Goal: Task Accomplishment & Management: Manage account settings

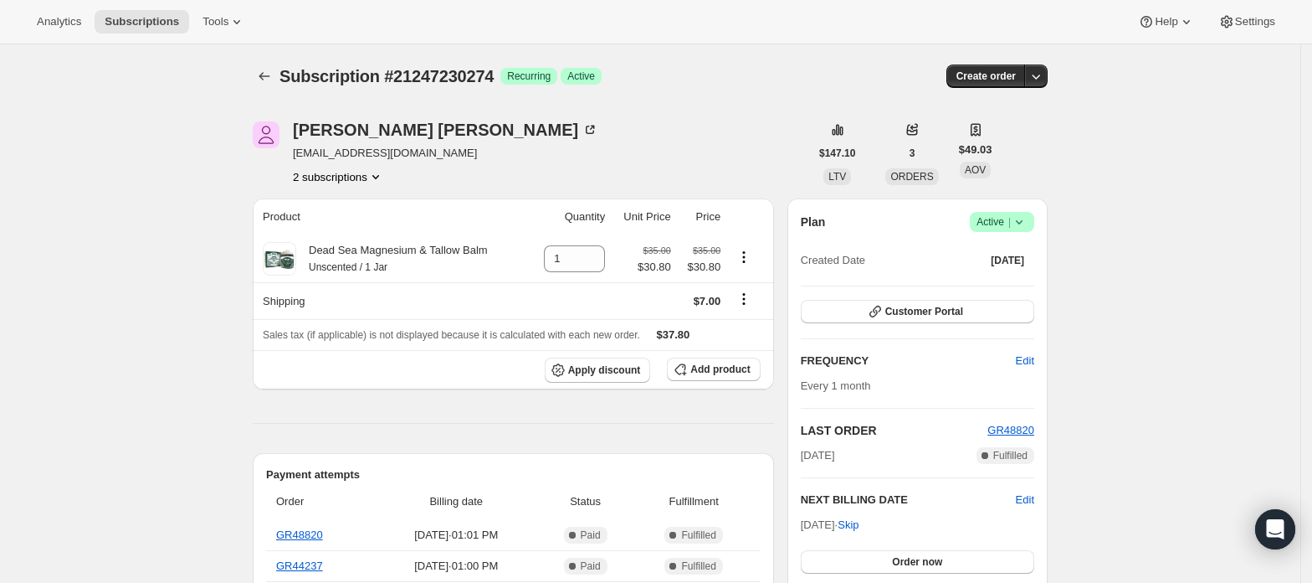
click at [993, 221] on span "Active |" at bounding box center [1002, 221] width 51 height 17
click at [993, 281] on span "Cancel subscription" at bounding box center [1009, 283] width 95 height 13
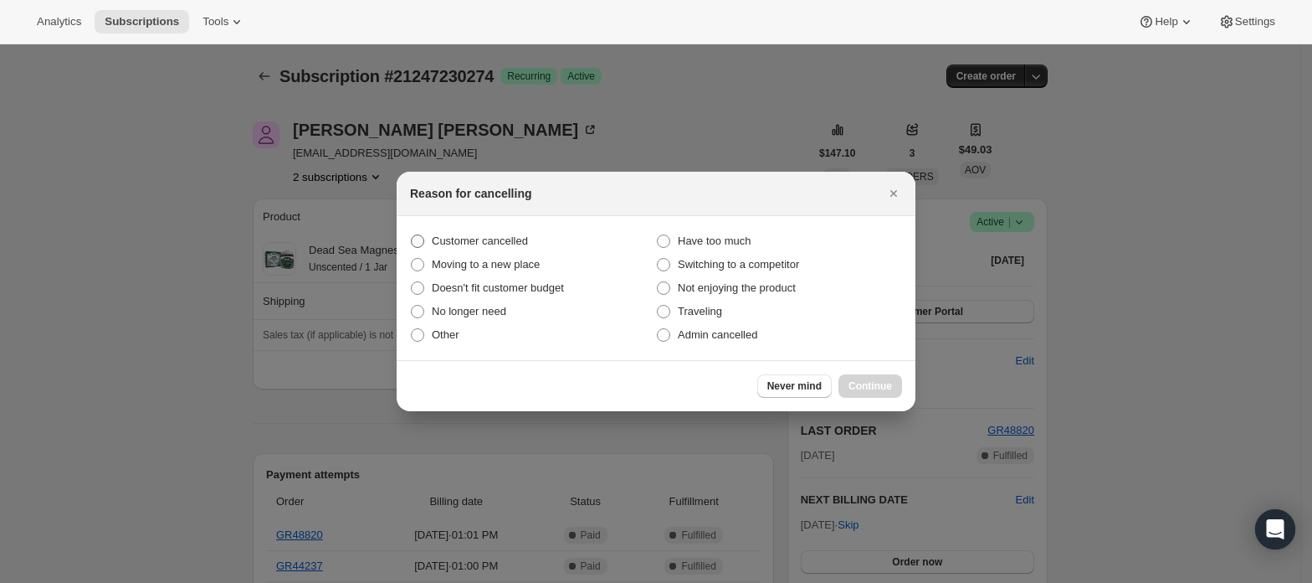
click at [463, 238] on span "Customer cancelled" at bounding box center [480, 240] width 96 height 13
click at [412, 235] on input "Customer cancelled" at bounding box center [411, 234] width 1 height 1
radio input "true"
click at [879, 390] on span "Continue" at bounding box center [871, 385] width 44 height 13
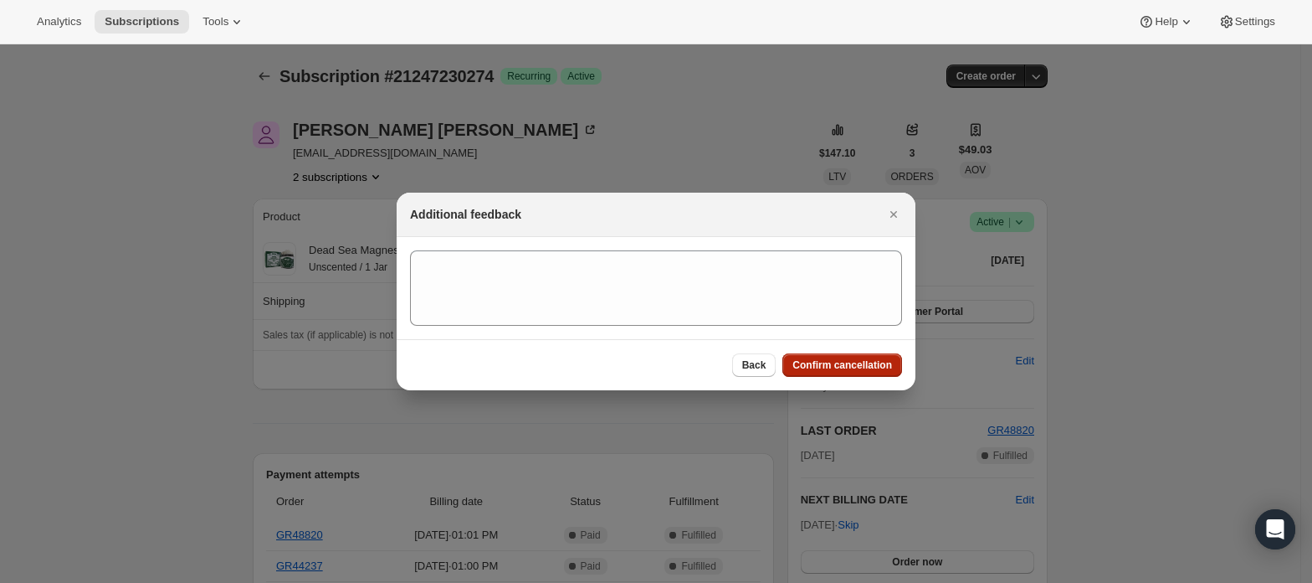
click at [824, 368] on span "Confirm cancellation" at bounding box center [843, 364] width 100 height 13
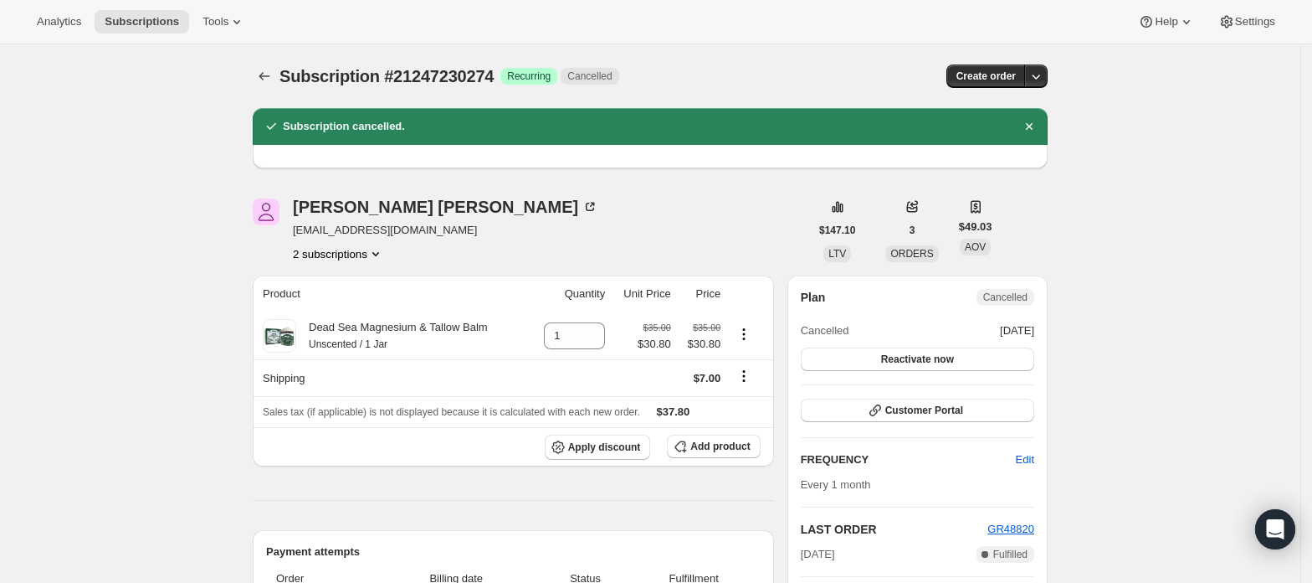
click at [365, 255] on button "2 subscriptions" at bounding box center [338, 253] width 91 height 17
click at [375, 281] on span "21247197506" at bounding box center [344, 285] width 116 height 17
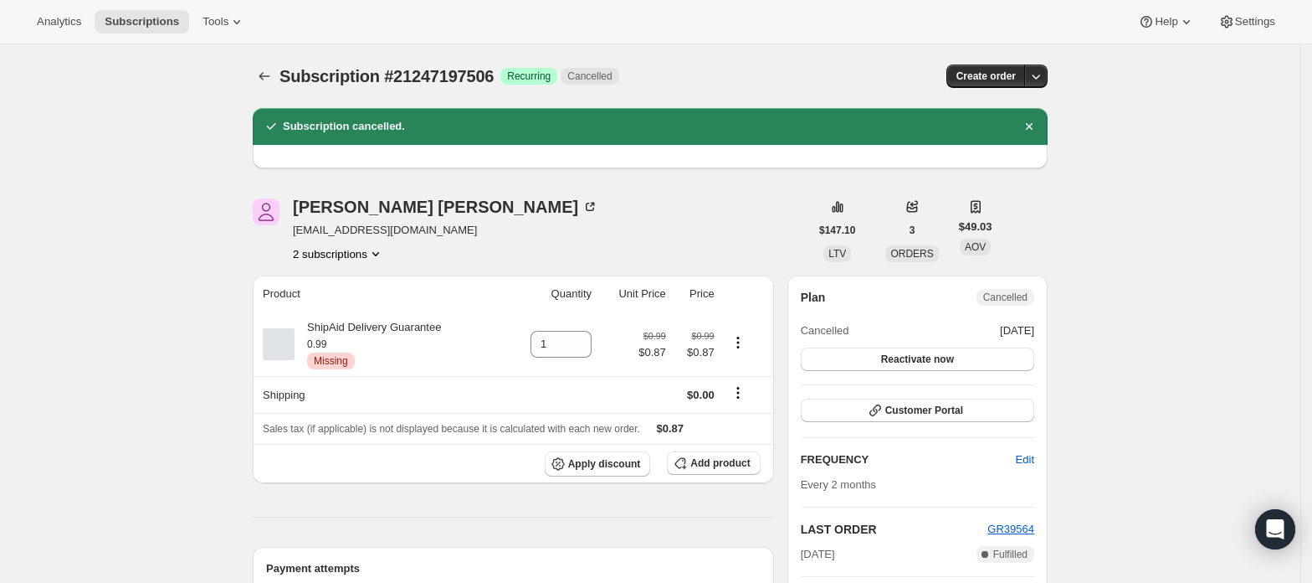
click at [325, 256] on button "2 subscriptions" at bounding box center [338, 253] width 91 height 17
click at [342, 307] on span "21247230274" at bounding box center [319, 313] width 67 height 13
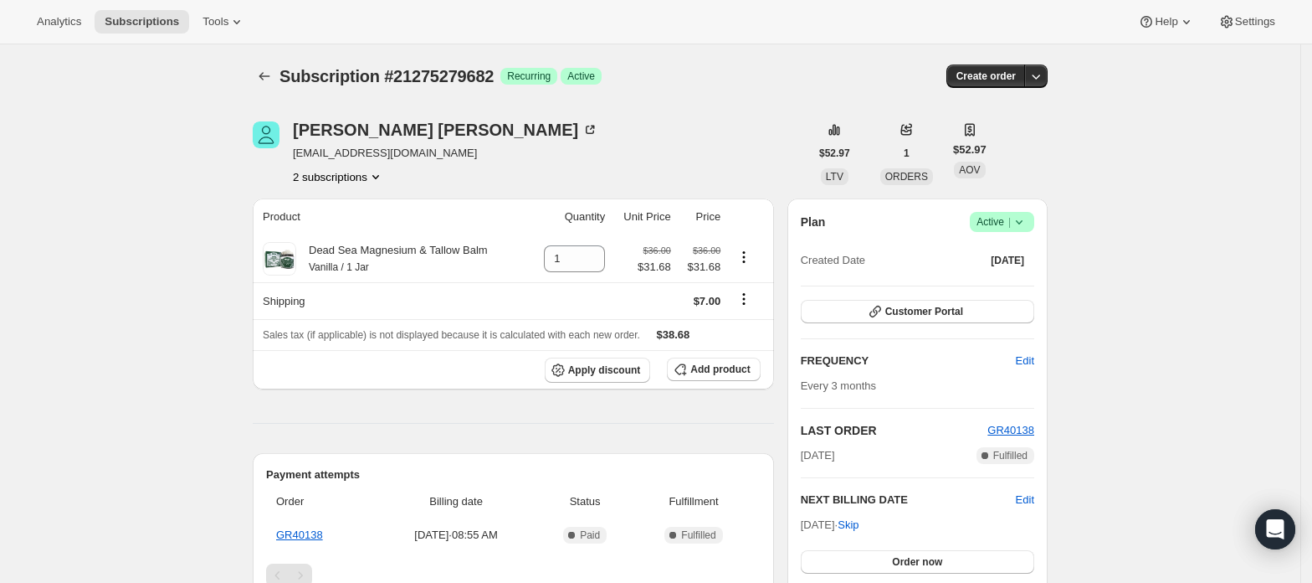
click at [366, 177] on button "2 subscriptions" at bounding box center [338, 176] width 91 height 17
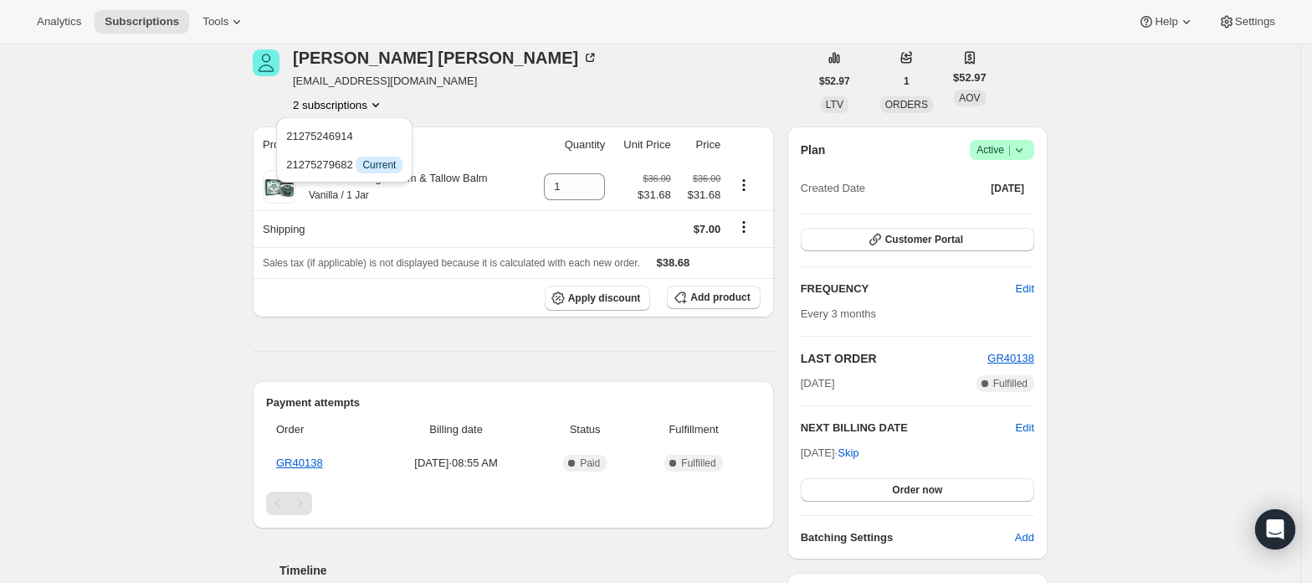
scroll to position [111, 0]
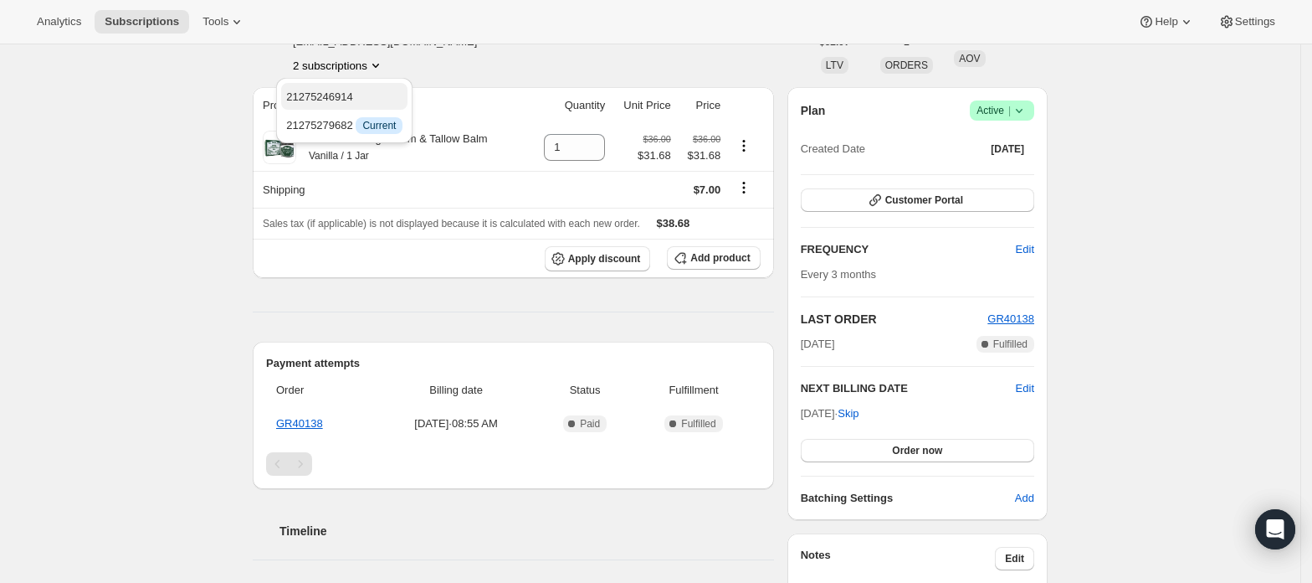
click at [376, 98] on span "21275246914" at bounding box center [344, 97] width 116 height 17
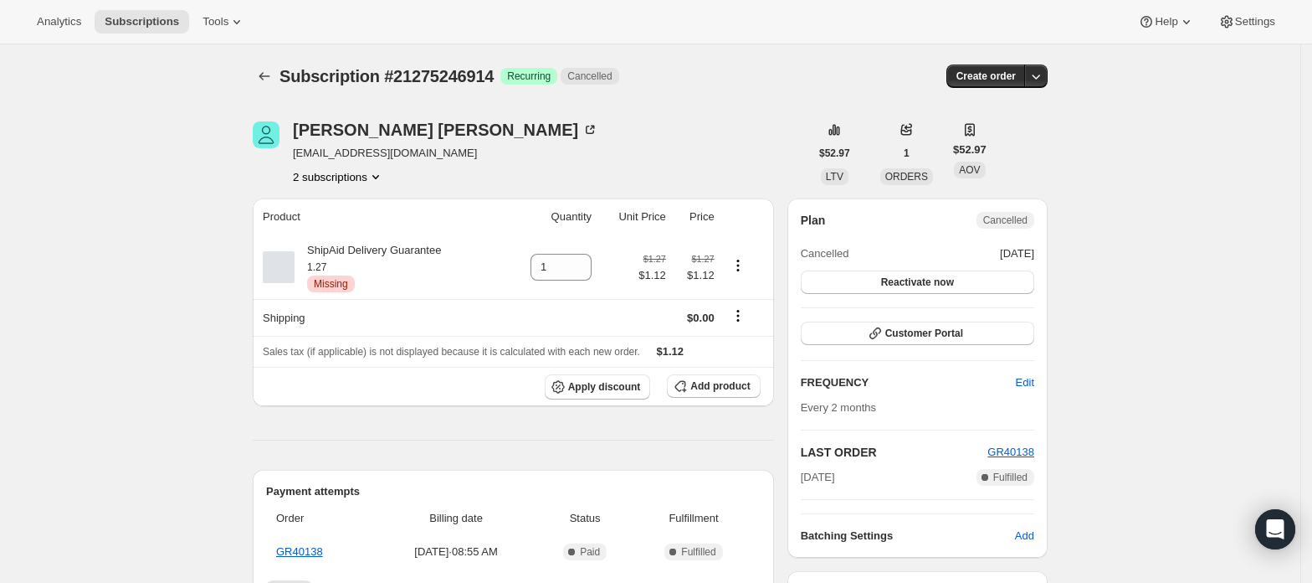
click at [352, 181] on button "2 subscriptions" at bounding box center [338, 176] width 91 height 17
click at [346, 231] on span "21275279682" at bounding box center [319, 236] width 67 height 13
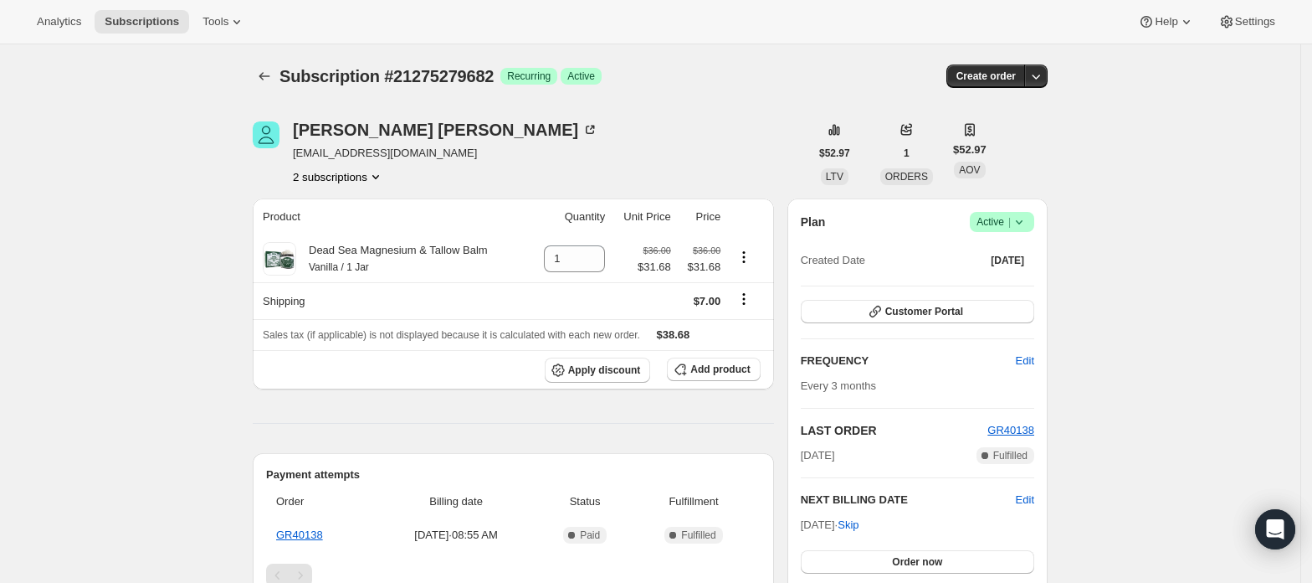
click at [985, 218] on span "Active |" at bounding box center [1002, 221] width 51 height 17
click at [1002, 275] on span "Cancel subscription" at bounding box center [1009, 283] width 95 height 17
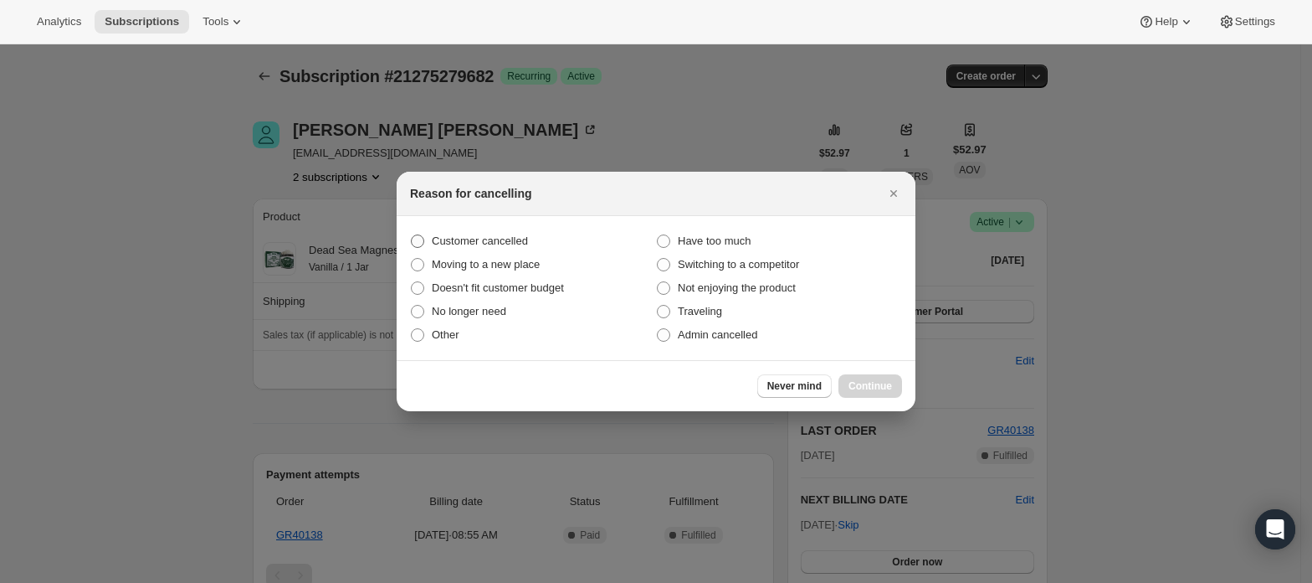
click at [470, 242] on span "Customer cancelled" at bounding box center [480, 240] width 96 height 13
click at [412, 235] on input "Customer cancelled" at bounding box center [411, 234] width 1 height 1
radio input "true"
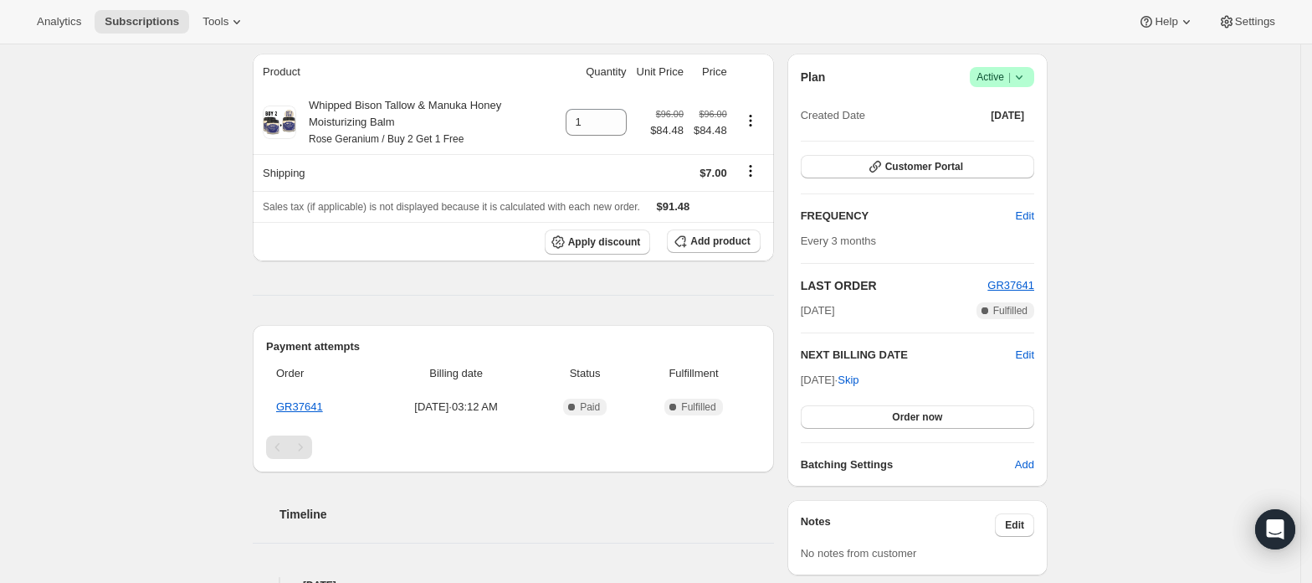
scroll to position [111, 0]
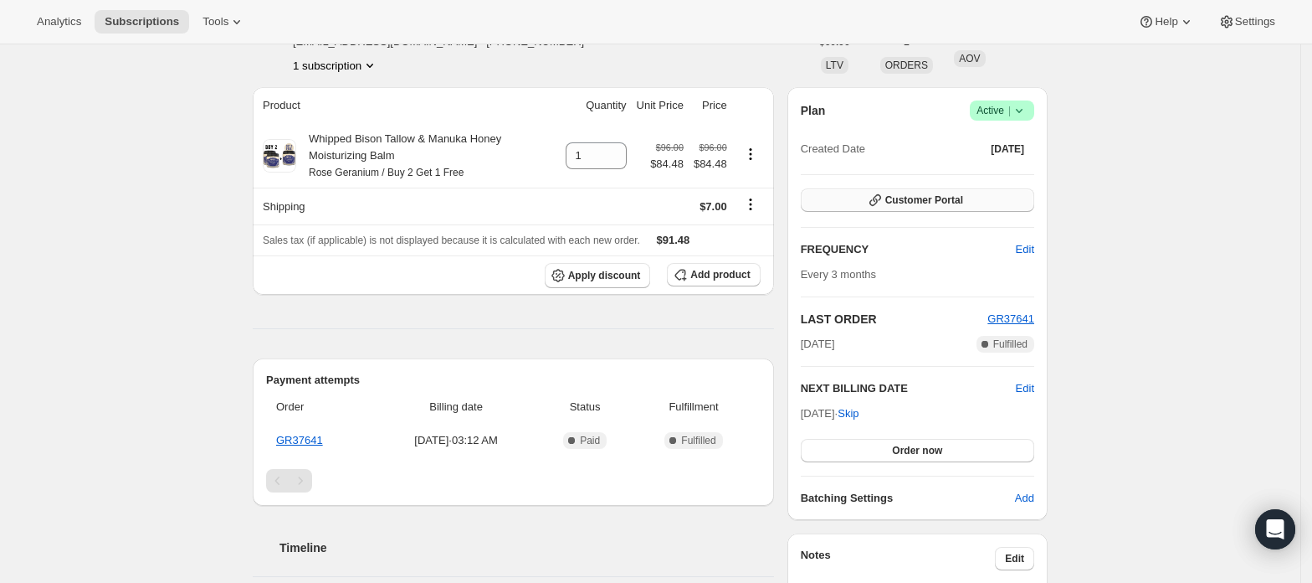
click at [912, 202] on span "Customer Portal" at bounding box center [925, 199] width 78 height 13
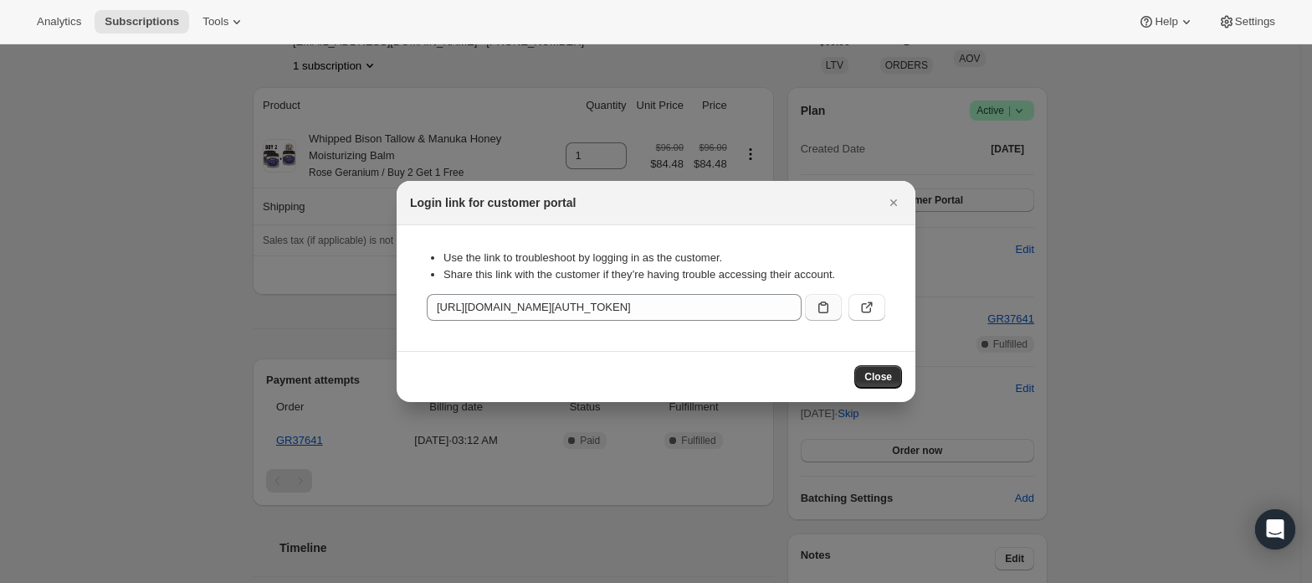
click at [829, 306] on icon ":rc0:" at bounding box center [823, 307] width 17 height 17
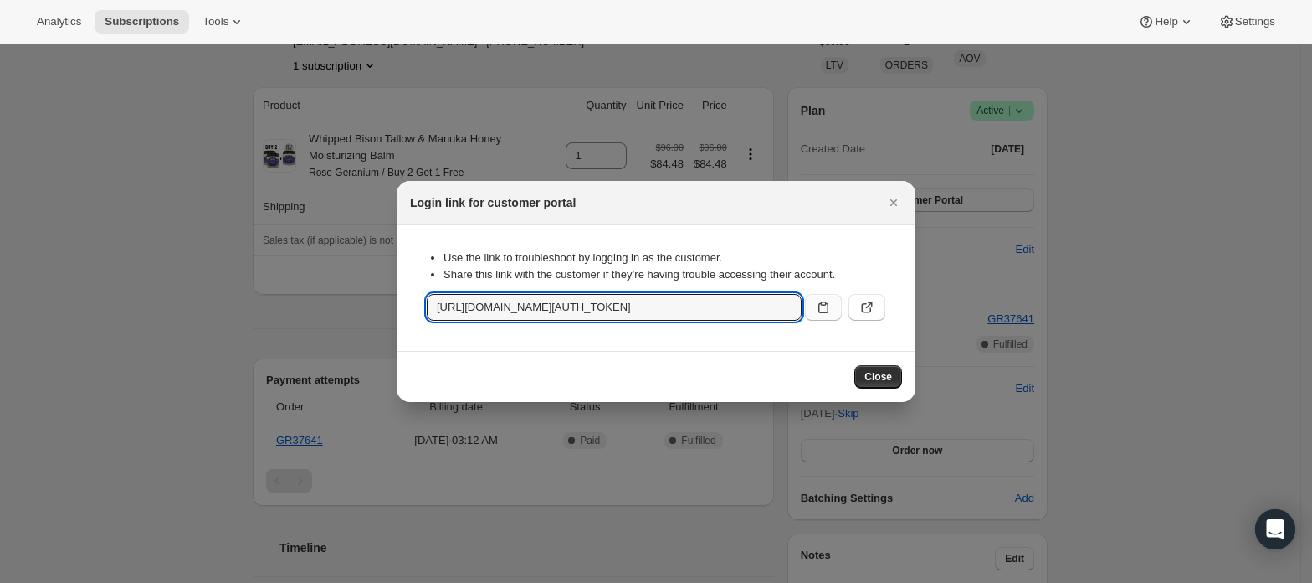
click at [1214, 238] on div at bounding box center [656, 291] width 1312 height 583
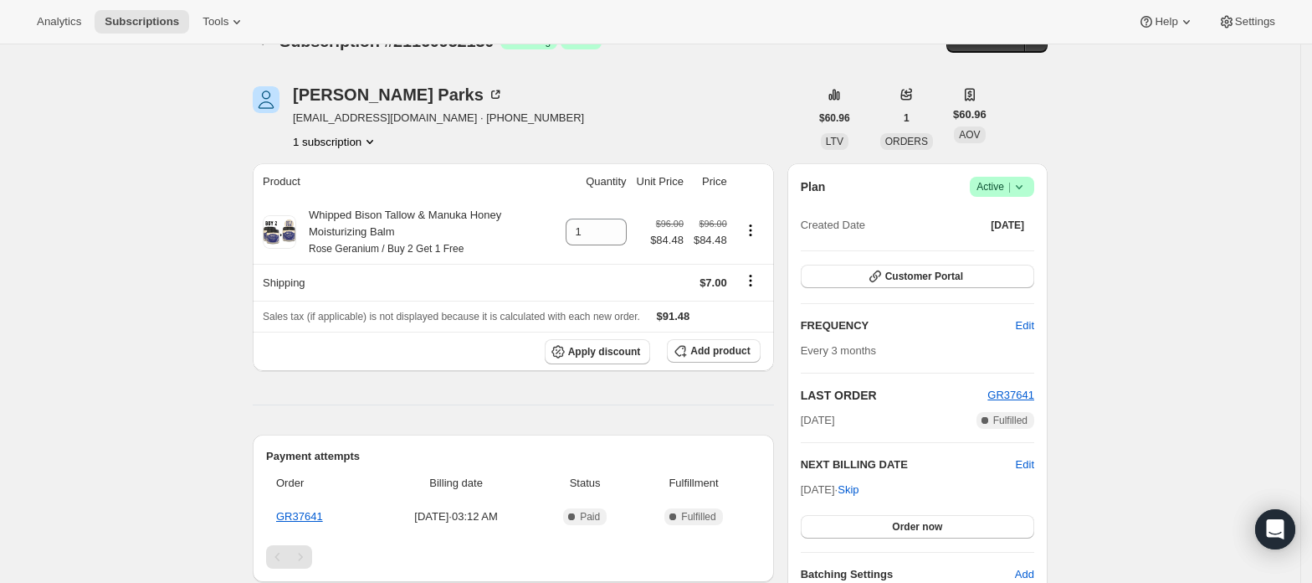
scroll to position [0, 0]
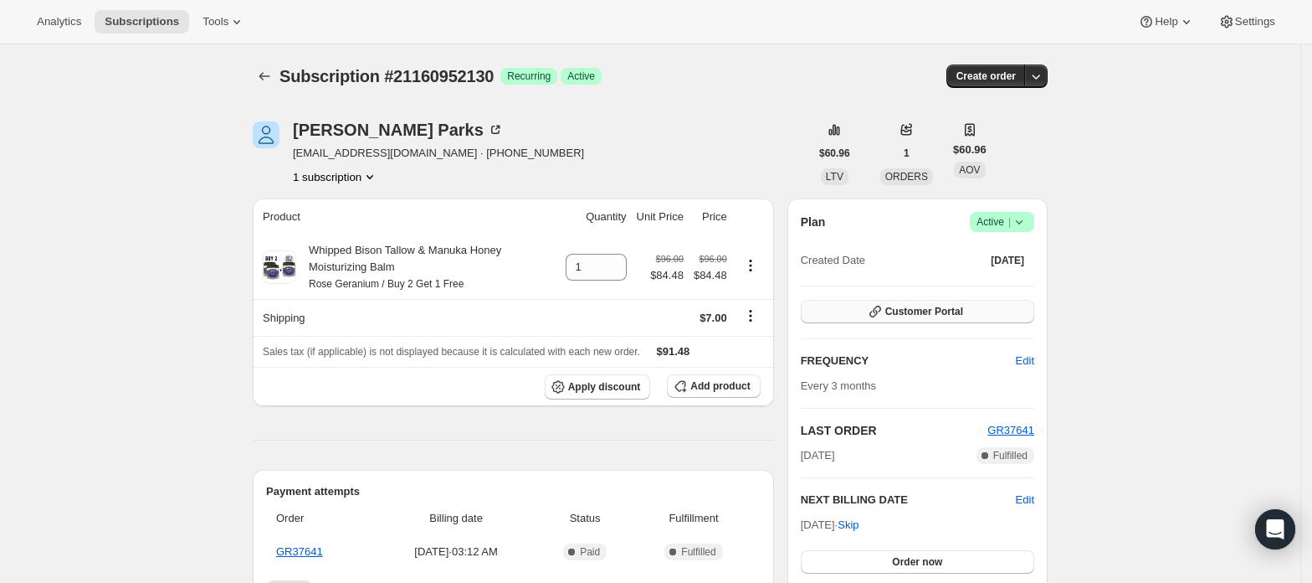
click at [916, 316] on span "Customer Portal" at bounding box center [925, 311] width 78 height 13
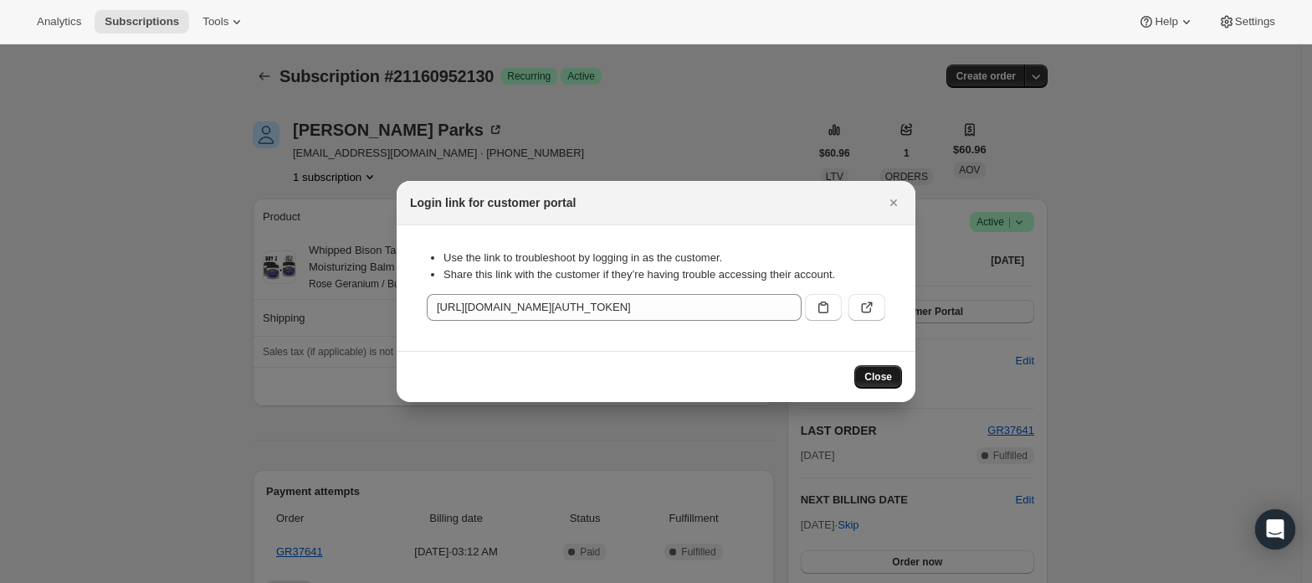
click at [884, 378] on span "Close" at bounding box center [879, 376] width 28 height 13
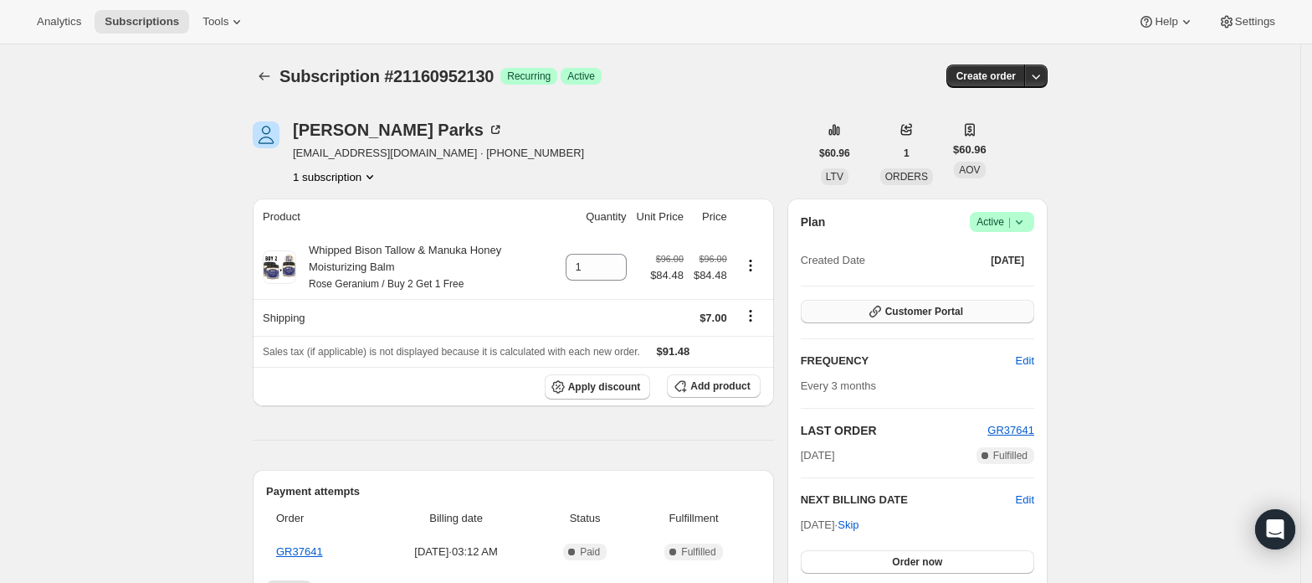
click at [951, 311] on span "Customer Portal" at bounding box center [925, 311] width 78 height 13
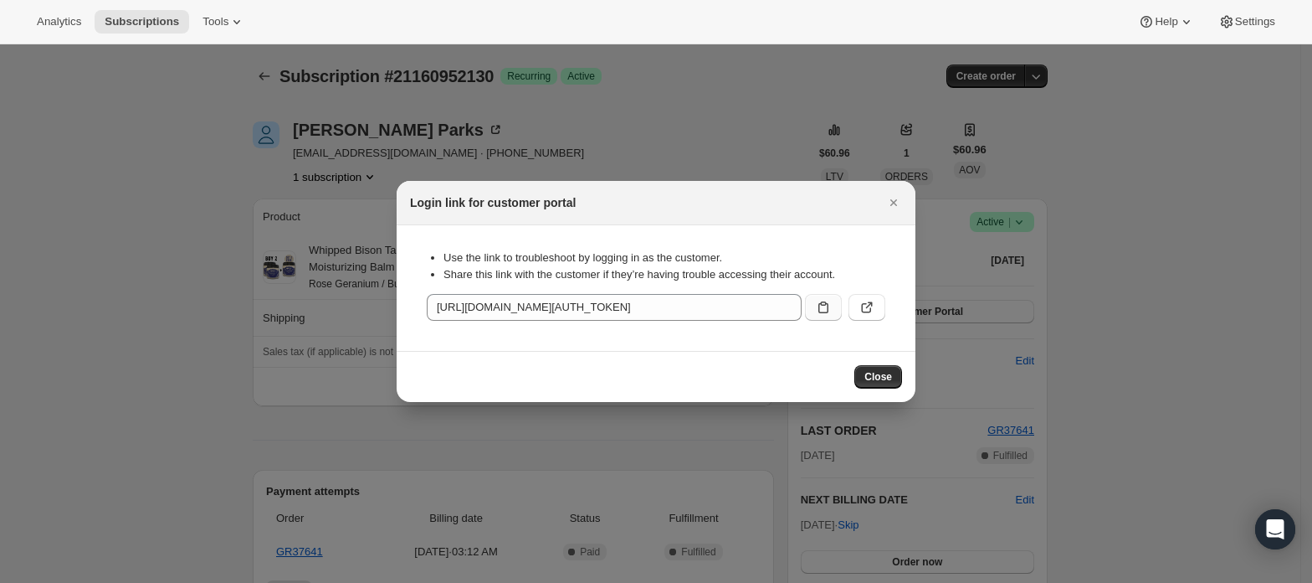
click at [827, 308] on icon ":rc0:" at bounding box center [823, 307] width 17 height 17
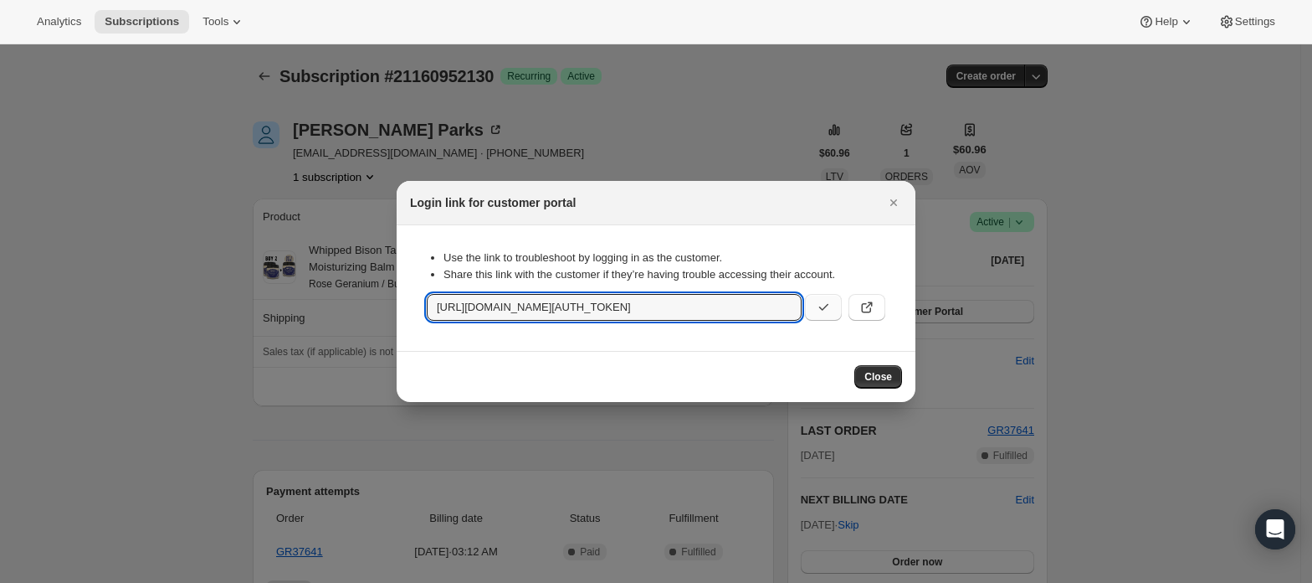
click at [1135, 269] on div at bounding box center [656, 291] width 1312 height 583
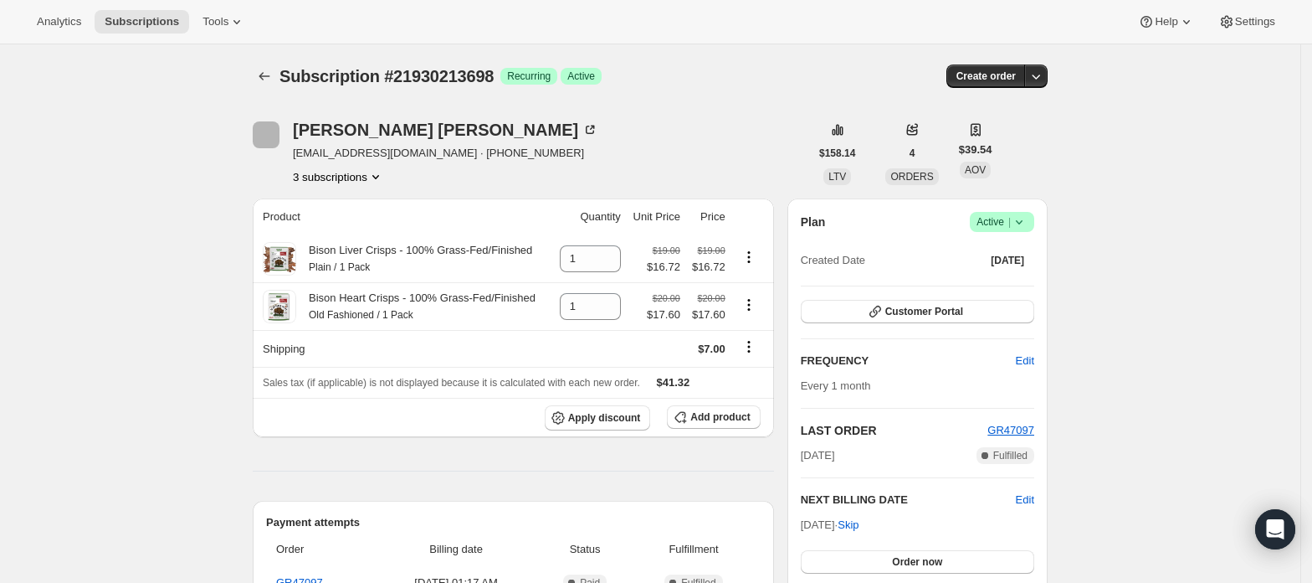
click at [355, 181] on button "3 subscriptions" at bounding box center [338, 176] width 91 height 17
click at [544, 152] on div "Kelli Owens kelowe6@gmail.com · +16262327538 3 subscriptions" at bounding box center [531, 153] width 557 height 64
click at [355, 172] on button "3 subscriptions" at bounding box center [338, 176] width 91 height 17
click at [372, 232] on span "21261320514" at bounding box center [344, 237] width 116 height 17
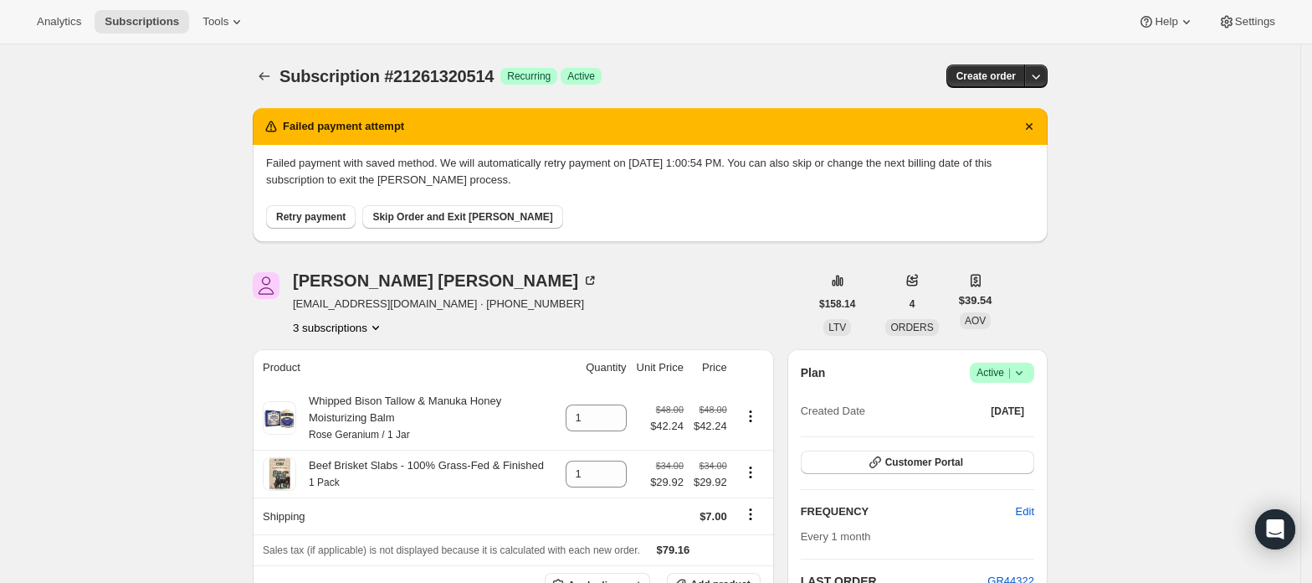
click at [360, 323] on button "3 subscriptions" at bounding box center [338, 327] width 91 height 17
click at [360, 347] on button "21261287746" at bounding box center [344, 358] width 126 height 27
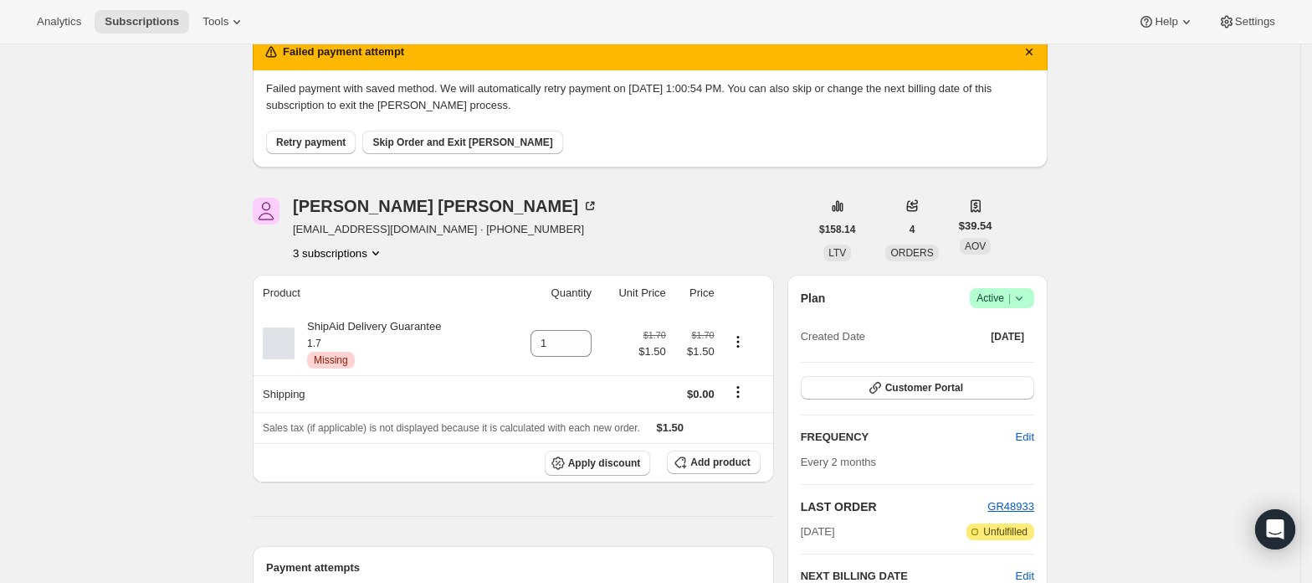
scroll to position [111, 0]
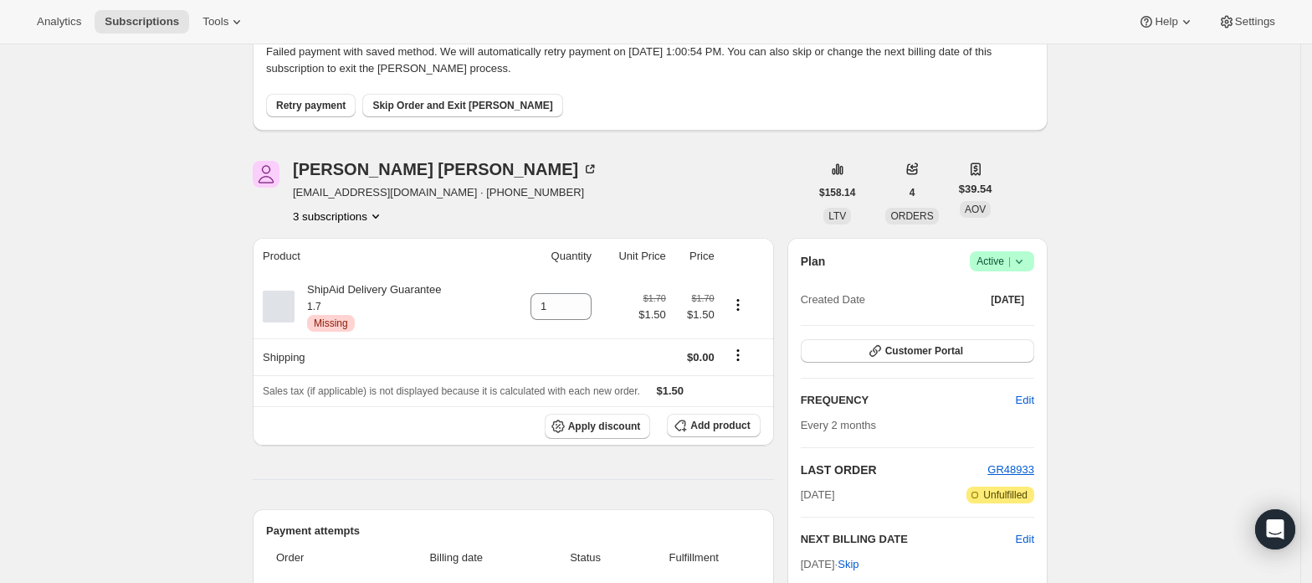
click at [339, 219] on button "3 subscriptions" at bounding box center [338, 216] width 91 height 17
click at [356, 262] on button "21261320514" at bounding box center [344, 275] width 126 height 27
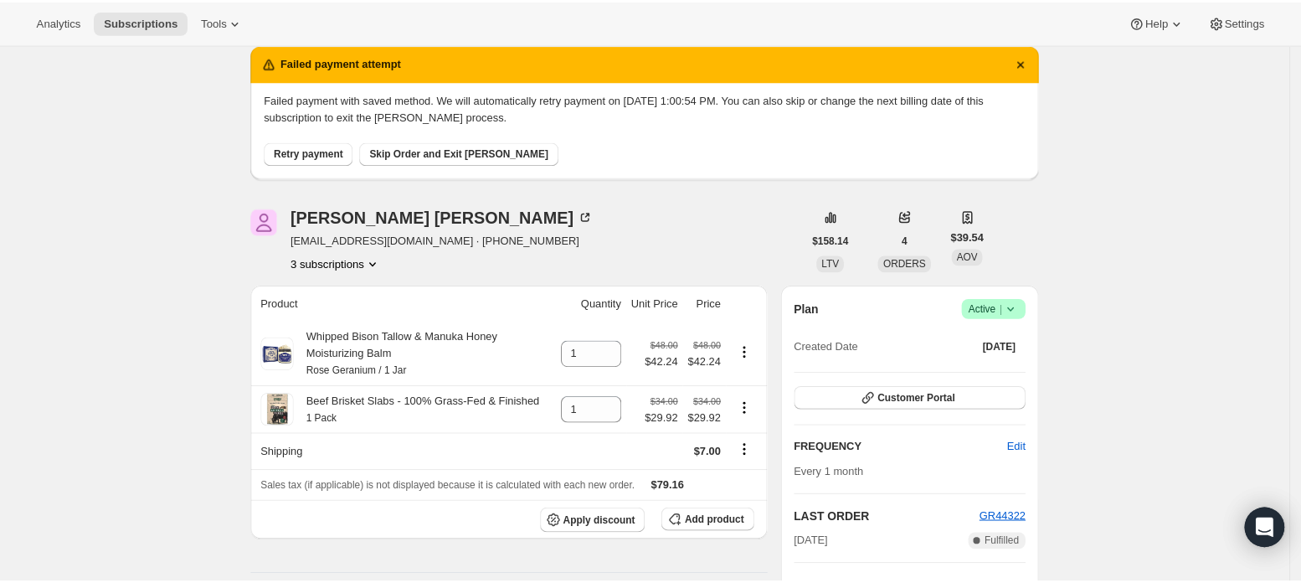
scroll to position [446, 0]
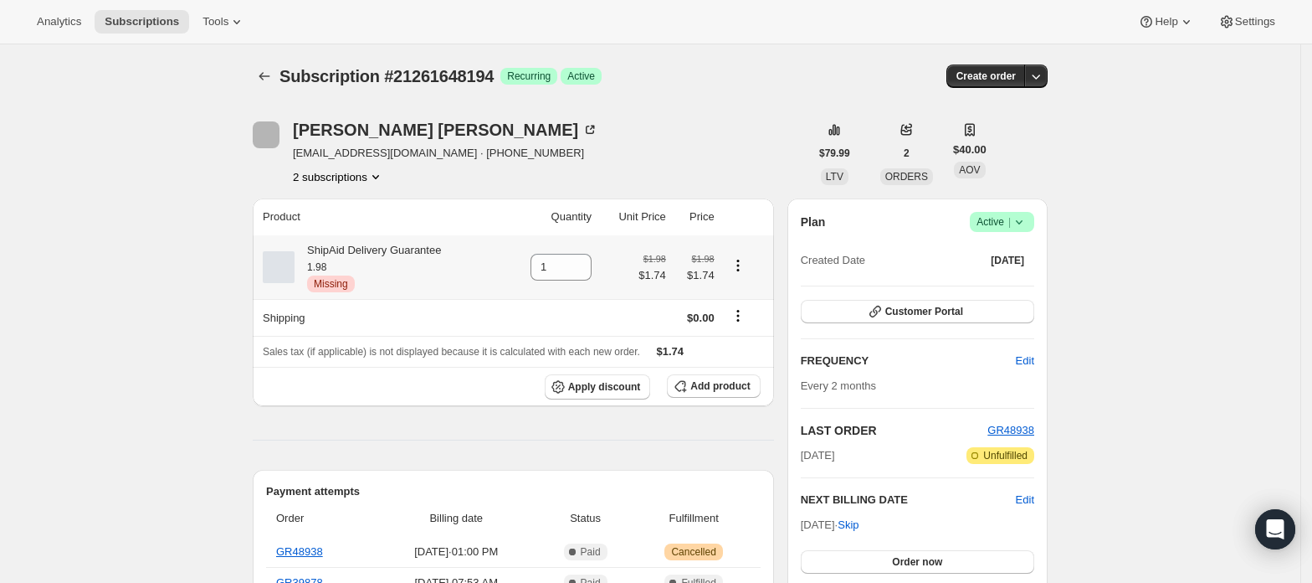
scroll to position [111, 0]
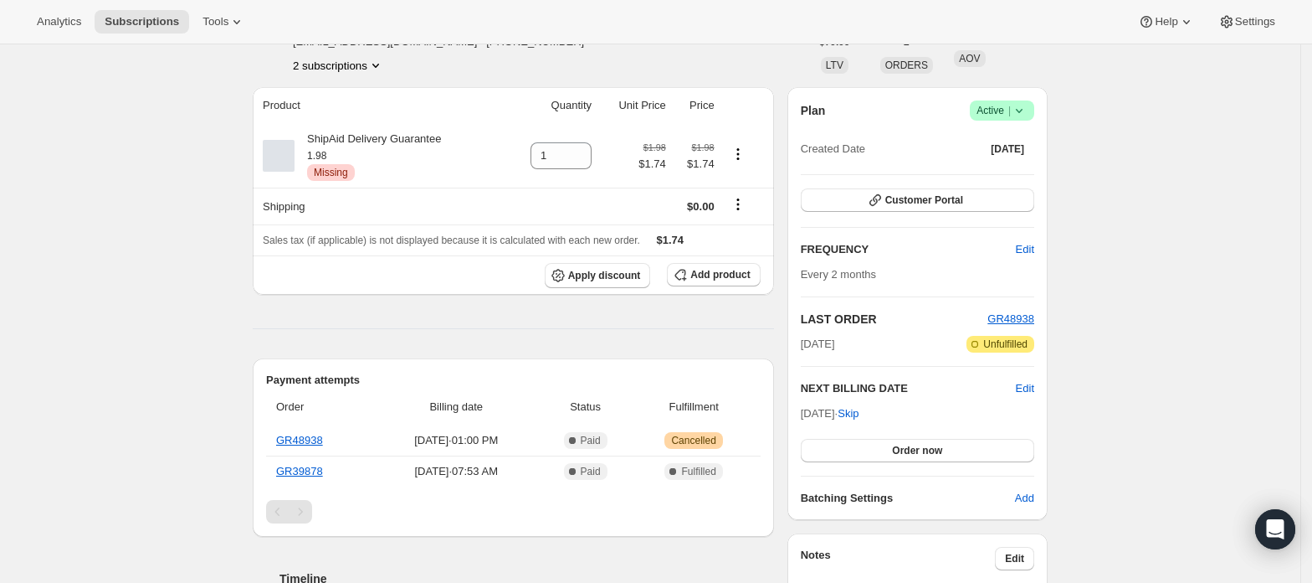
click at [339, 67] on button "2 subscriptions" at bounding box center [338, 65] width 91 height 17
click at [343, 119] on span "21261680962" at bounding box center [319, 125] width 67 height 13
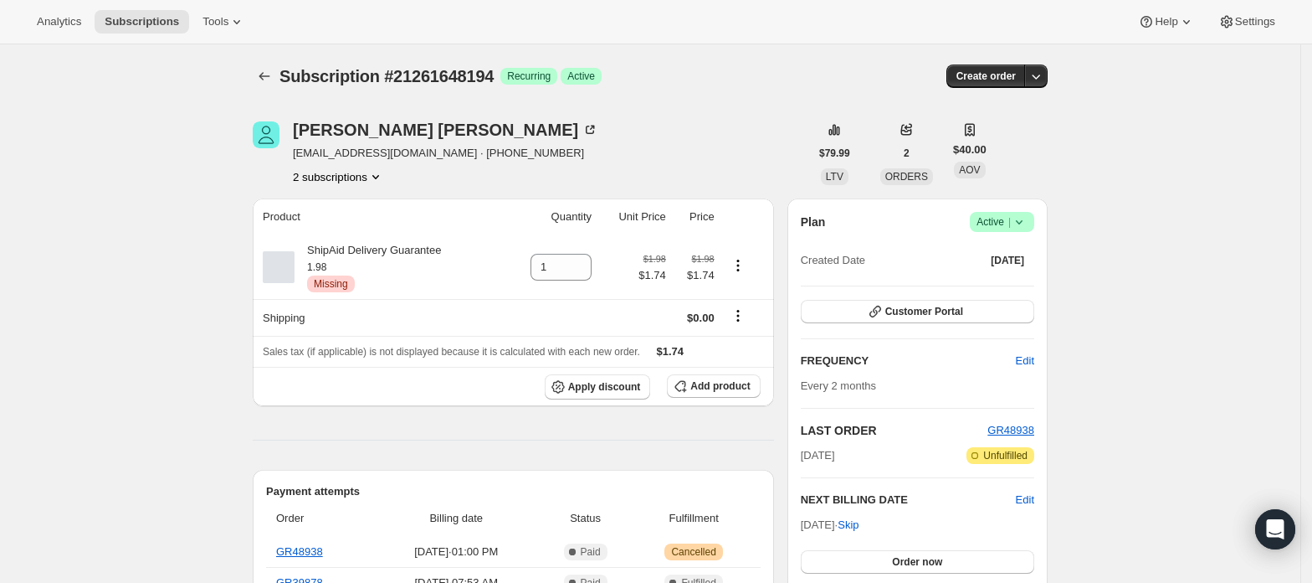
click at [362, 182] on button "2 subscriptions" at bounding box center [338, 176] width 91 height 17
click at [358, 234] on span "21261680962" at bounding box center [344, 237] width 116 height 17
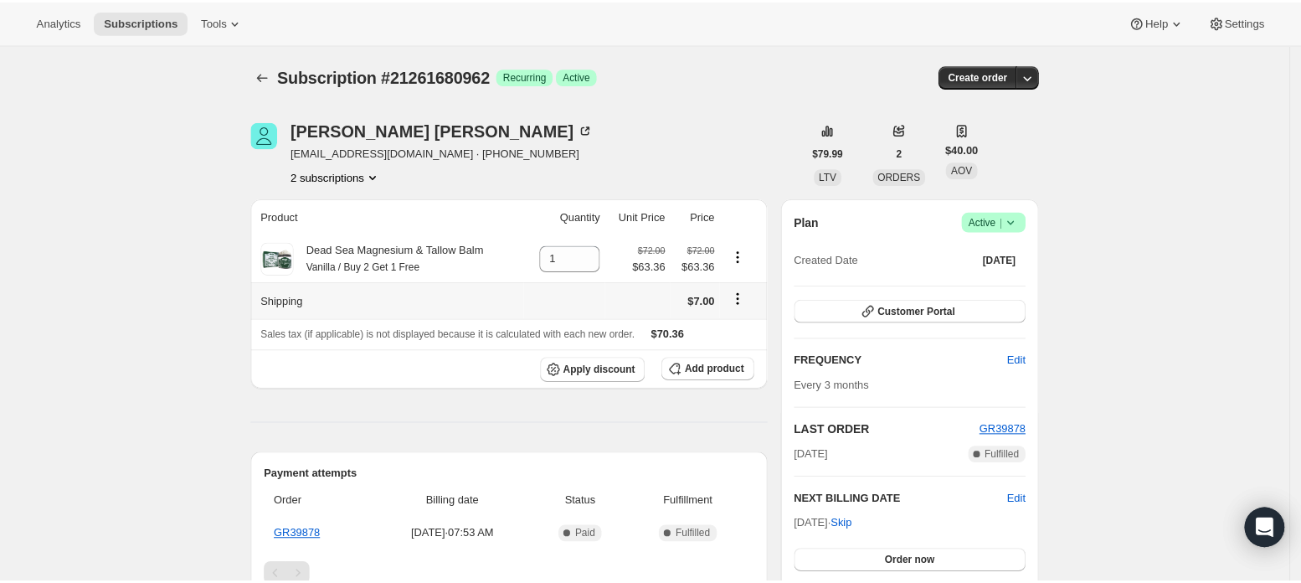
scroll to position [557, 0]
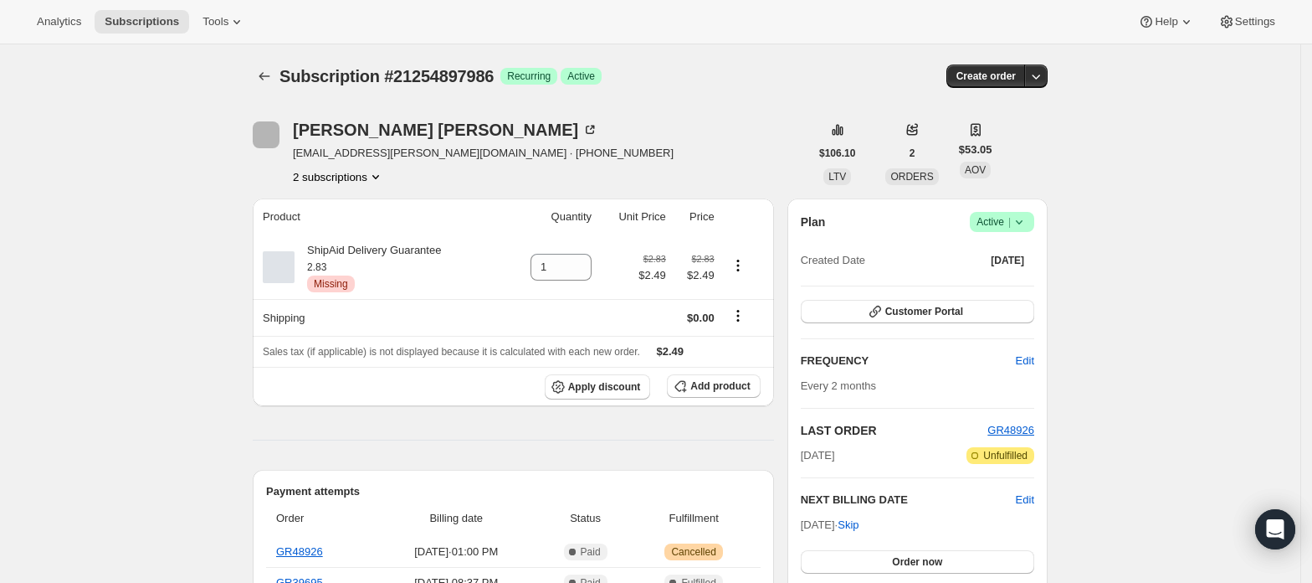
click at [358, 172] on button "2 subscriptions" at bounding box center [338, 176] width 91 height 17
click at [347, 226] on button "21254930754" at bounding box center [344, 236] width 126 height 27
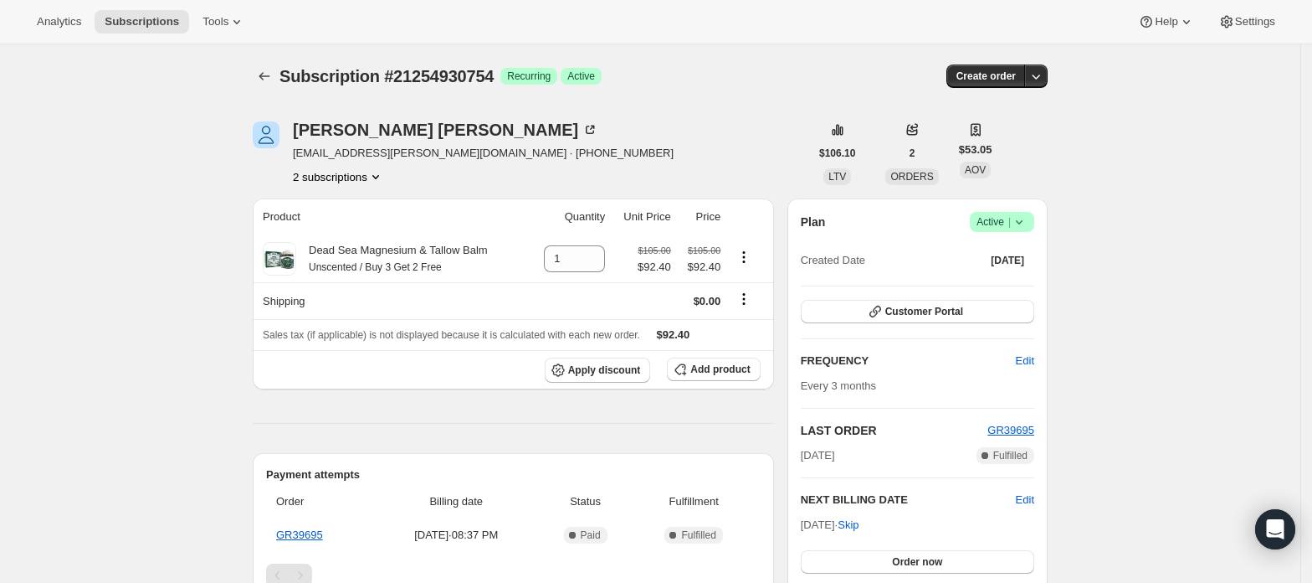
click at [349, 175] on button "2 subscriptions" at bounding box center [338, 176] width 91 height 17
click at [350, 200] on span "21254897986" at bounding box center [344, 208] width 116 height 17
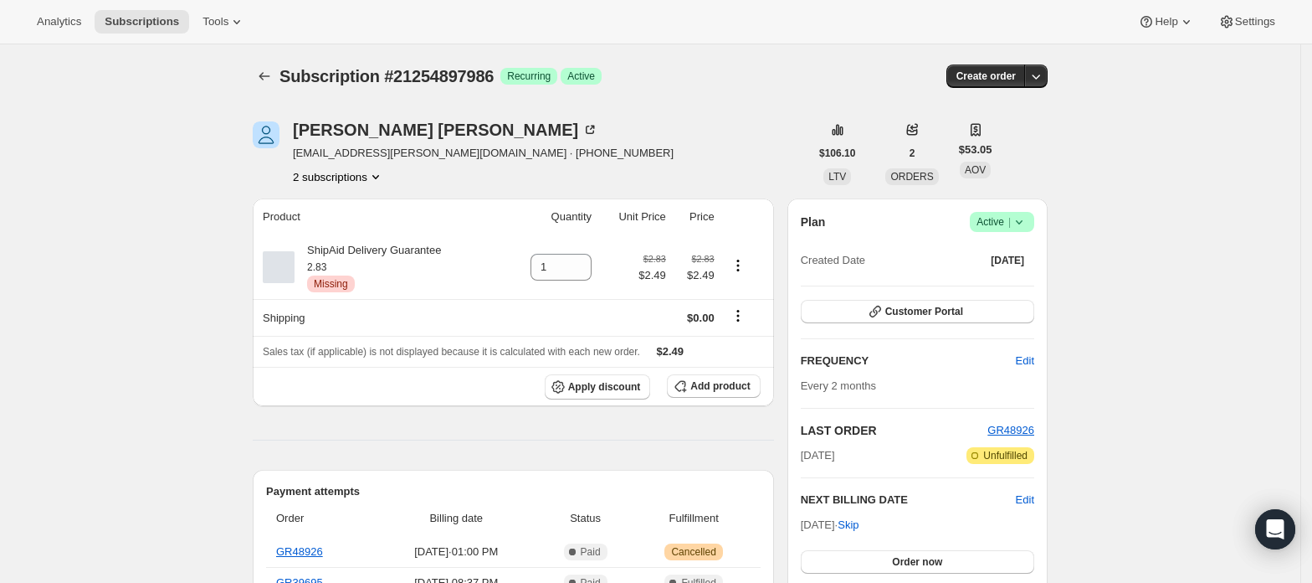
click at [378, 177] on icon "Product actions" at bounding box center [375, 176] width 17 height 17
click at [368, 223] on button "21254930754" at bounding box center [344, 236] width 126 height 27
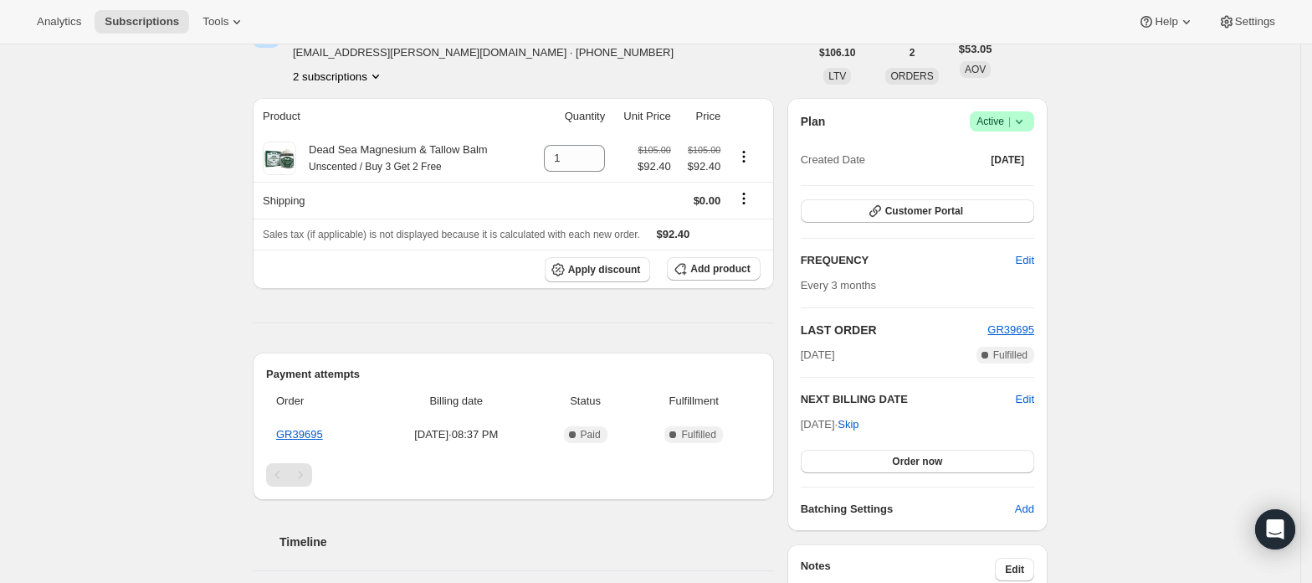
scroll to position [111, 0]
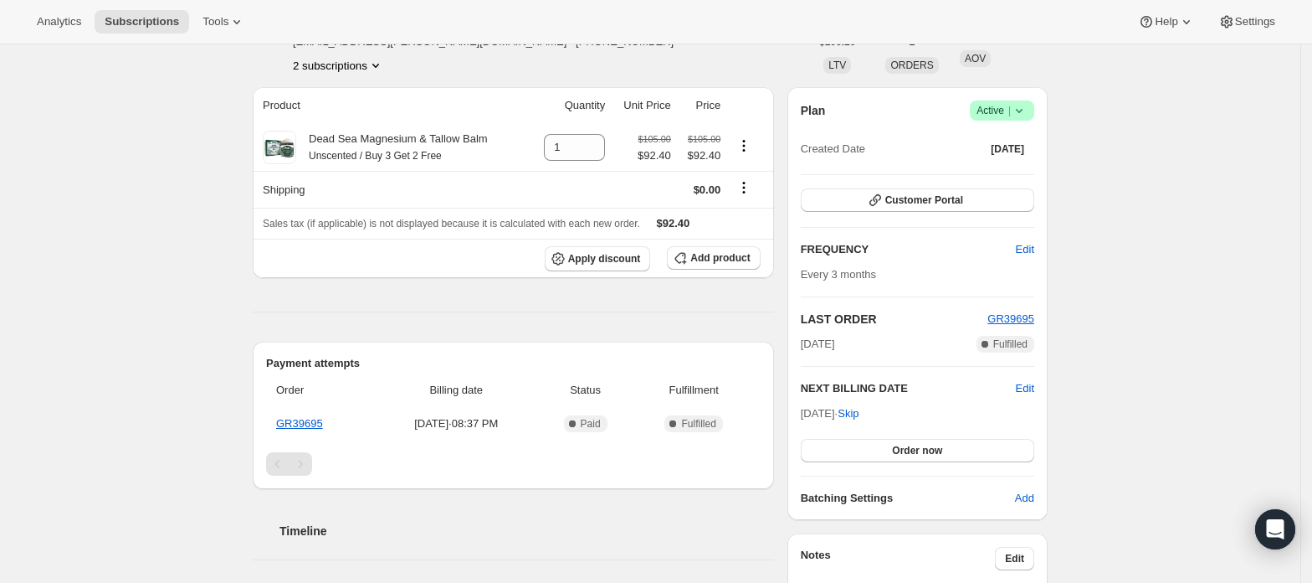
click at [365, 77] on div "[PERSON_NAME] [EMAIL_ADDRESS][PERSON_NAME][DOMAIN_NAME] · [PHONE_NUMBER] 2 subs…" at bounding box center [643, 529] width 809 height 1093
click at [367, 69] on button "2 subscriptions" at bounding box center [338, 65] width 91 height 17
click at [372, 95] on span "21254897986" at bounding box center [344, 97] width 116 height 17
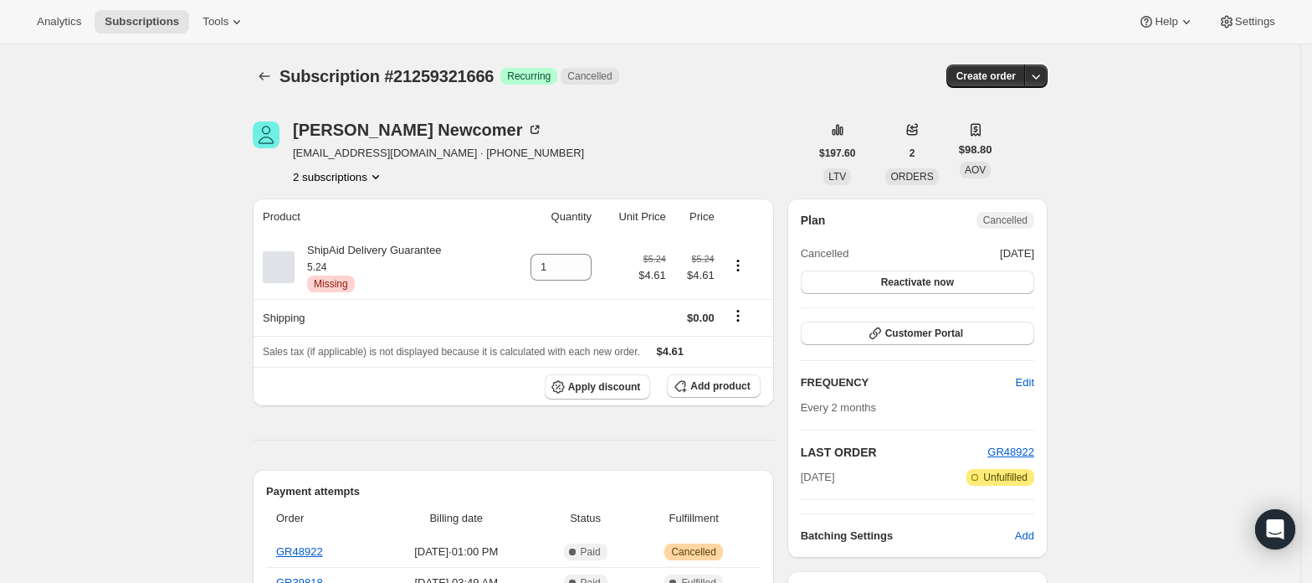
click at [375, 171] on icon "Product actions" at bounding box center [375, 176] width 17 height 17
click at [352, 235] on span "21259354434" at bounding box center [344, 237] width 116 height 17
